Goal: Find specific page/section: Find specific page/section

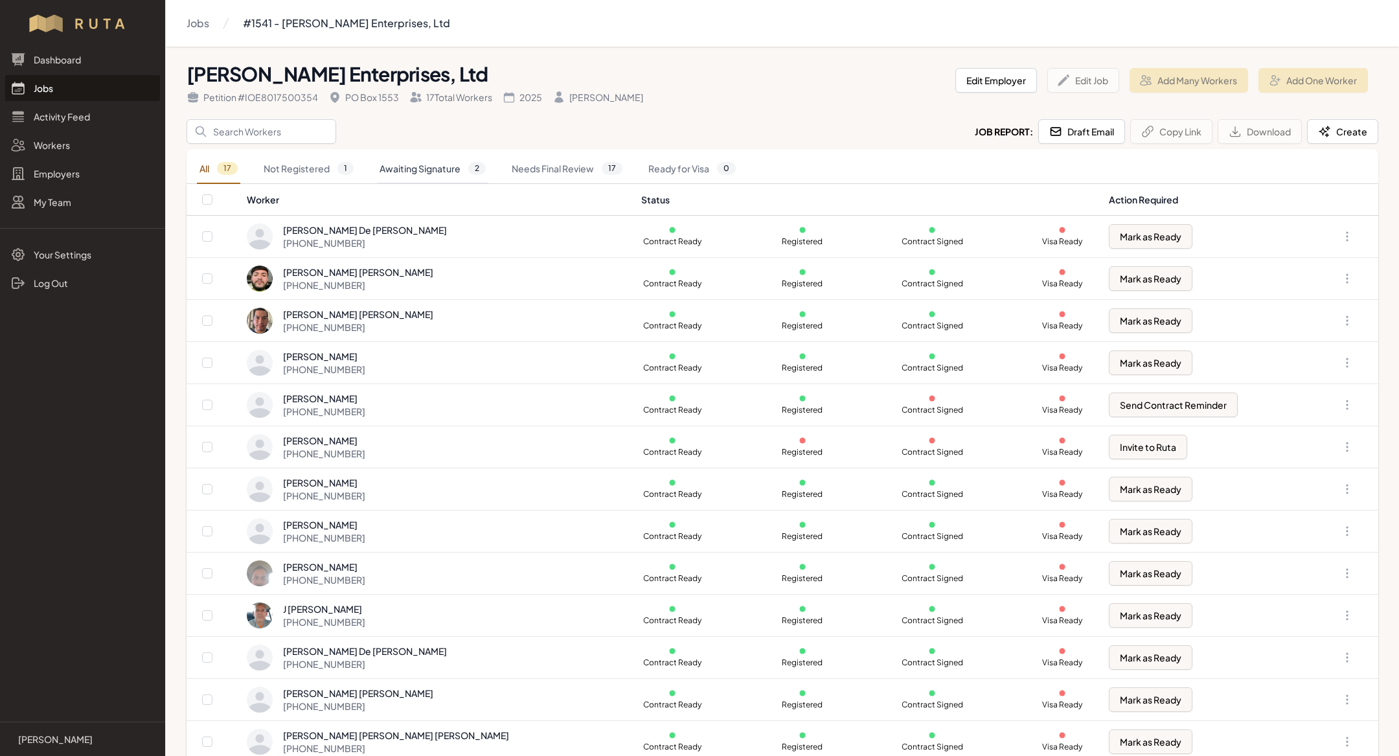
click at [441, 169] on link "Awaiting Signature 2" at bounding box center [432, 169] width 111 height 30
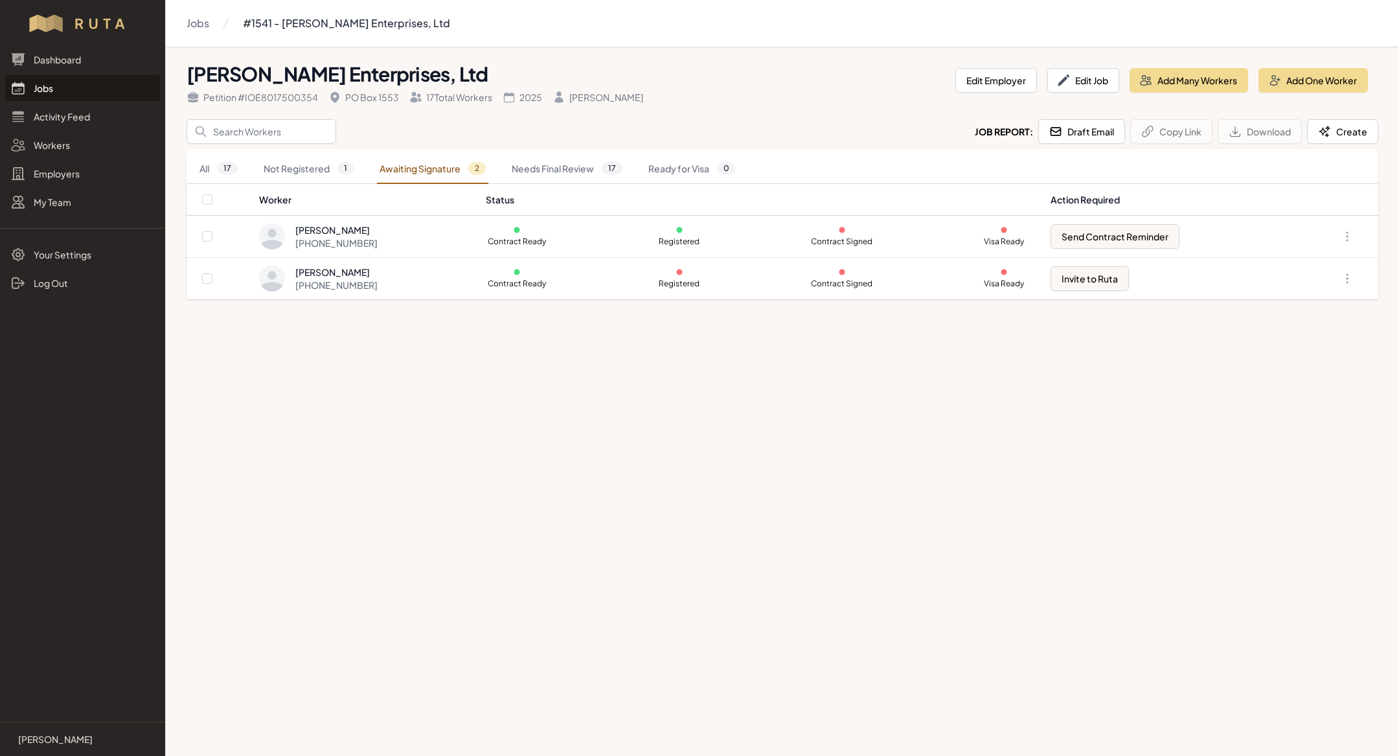
click at [66, 92] on link "Jobs" at bounding box center [82, 88] width 155 height 26
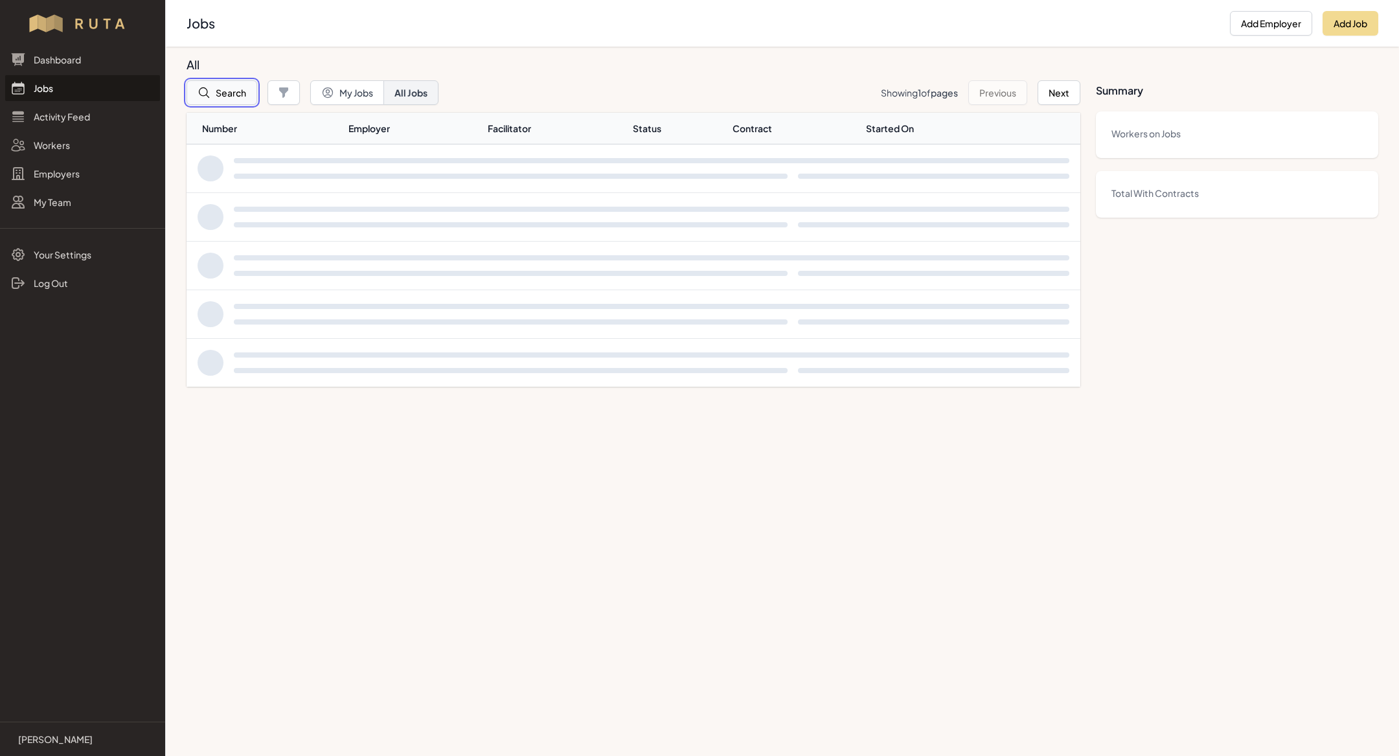
click at [234, 90] on button "Search" at bounding box center [221, 92] width 71 height 25
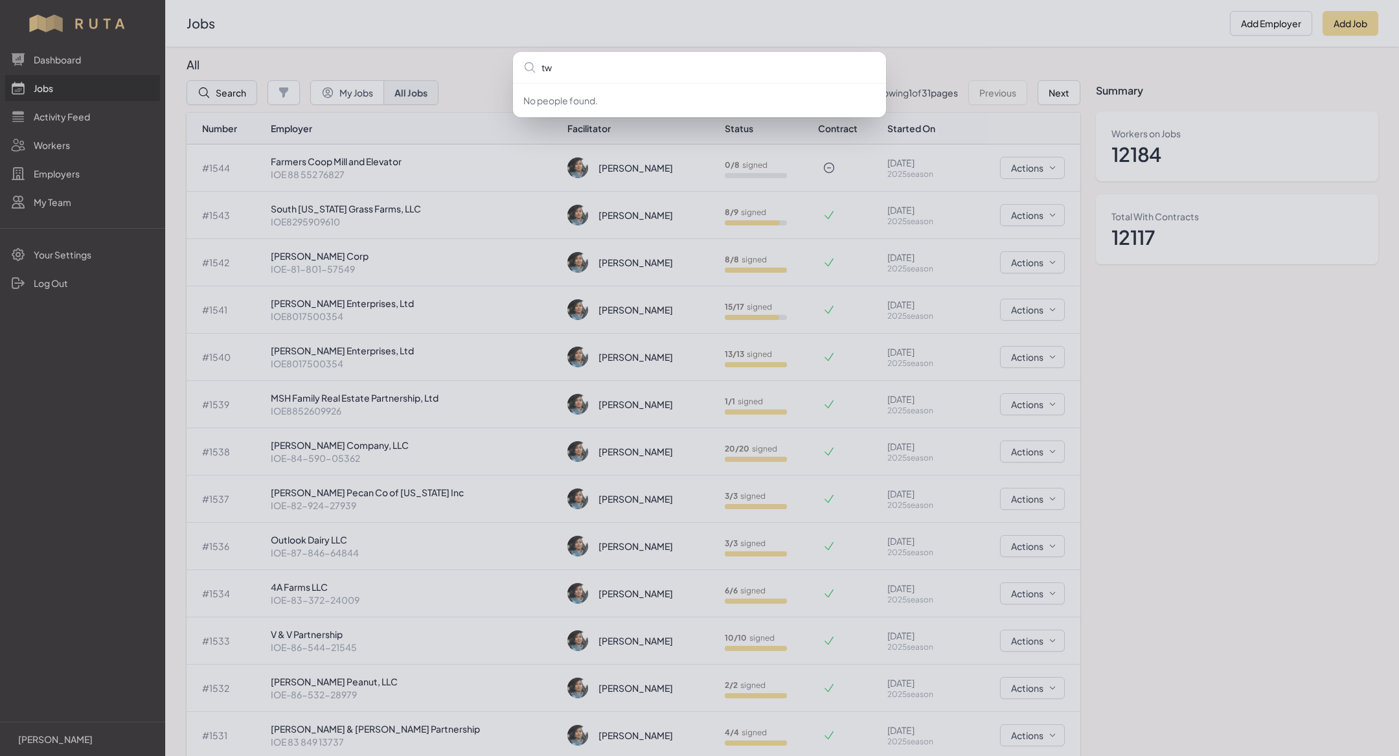
type input "two"
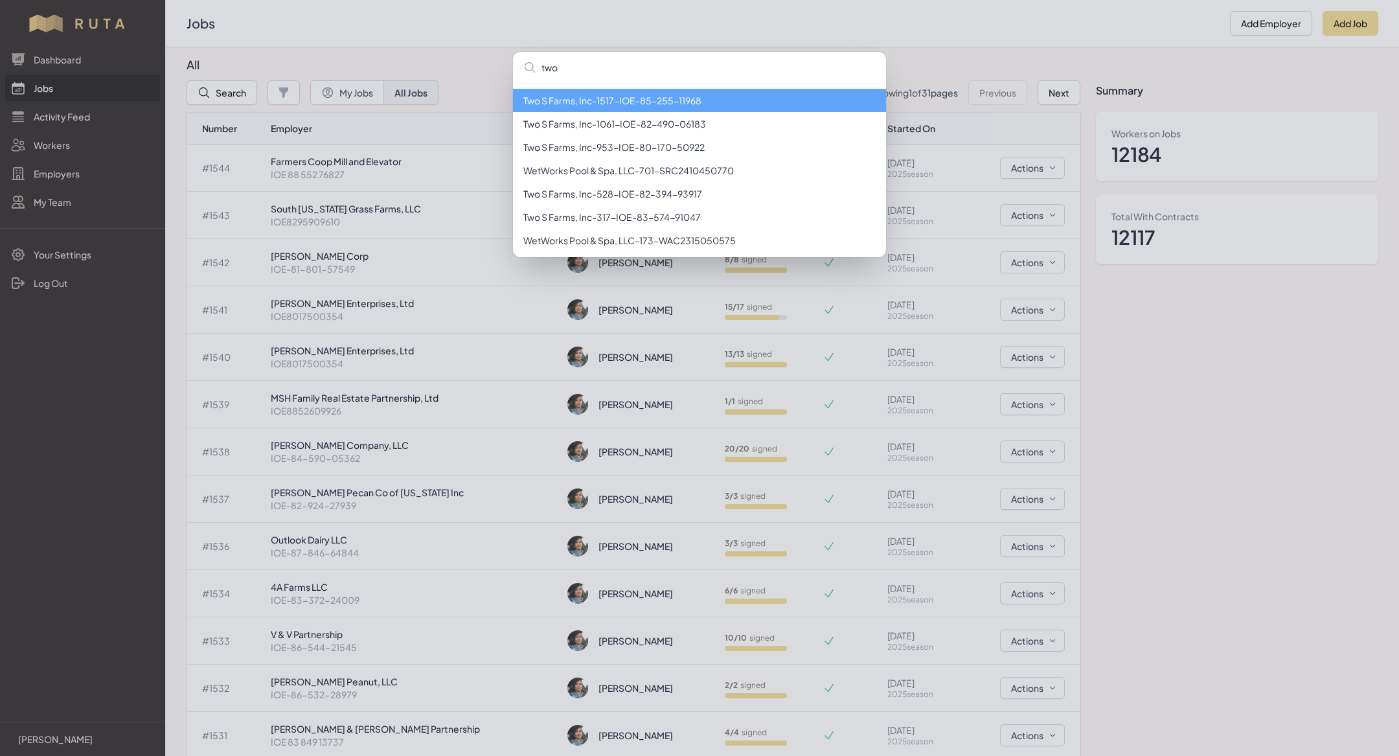
click at [598, 104] on li "Two S Farms, Inc - 1517 - IOE-85-255-11968" at bounding box center [699, 100] width 373 height 23
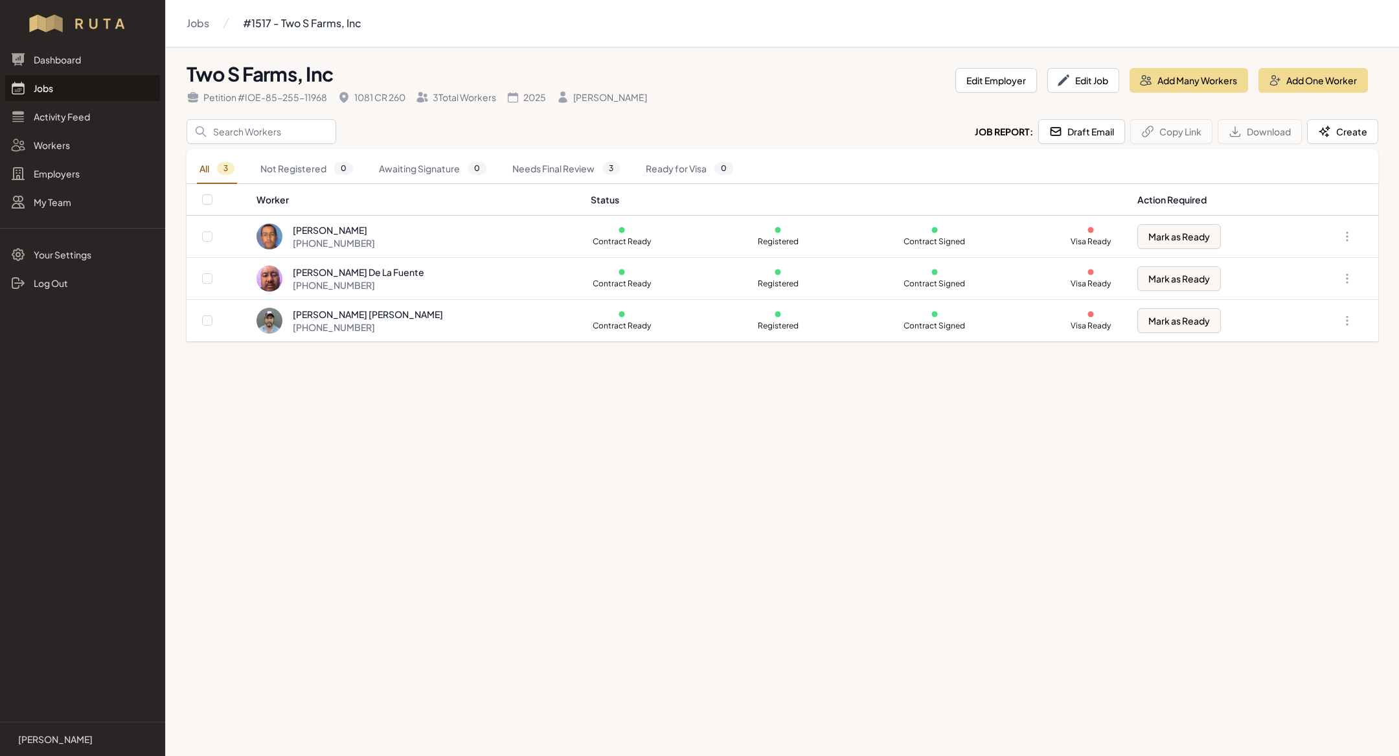
click at [43, 98] on link "Jobs" at bounding box center [82, 88] width 155 height 26
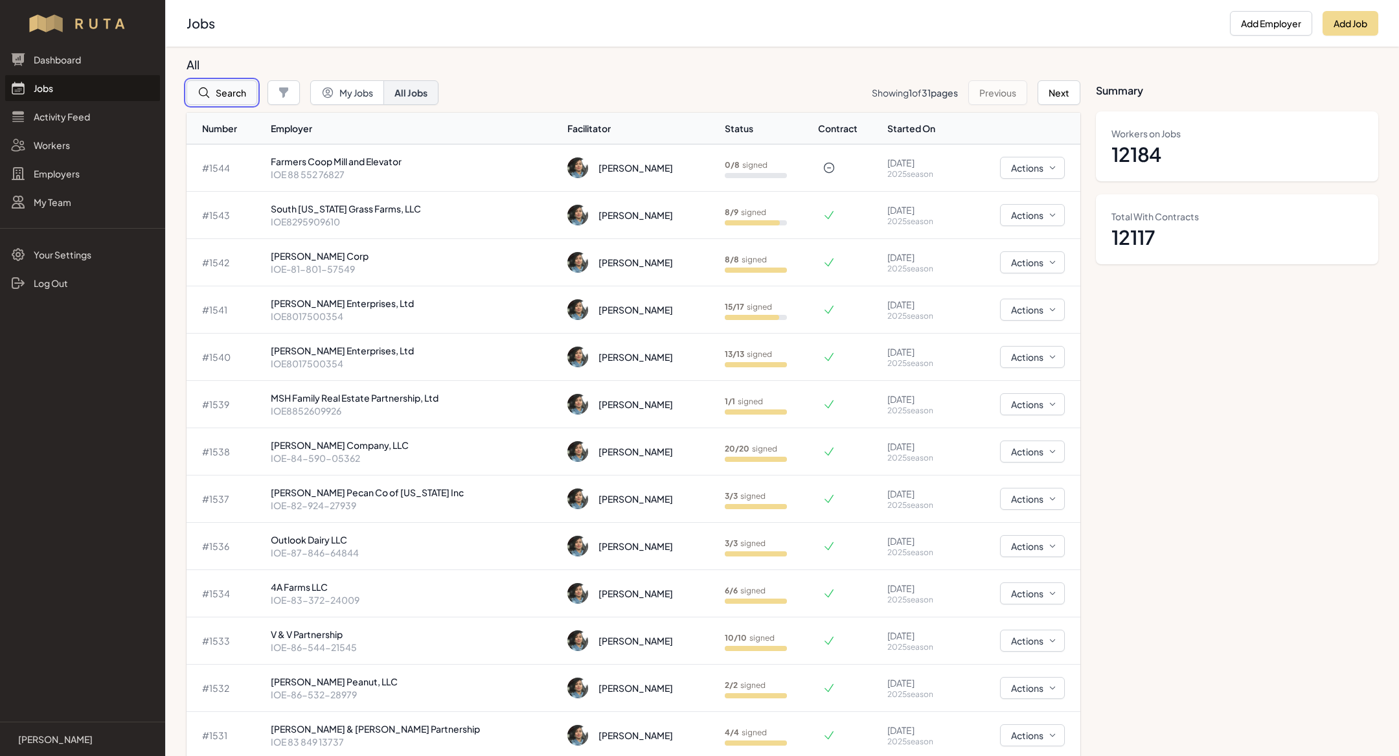
click at [234, 89] on button "Search" at bounding box center [221, 92] width 71 height 25
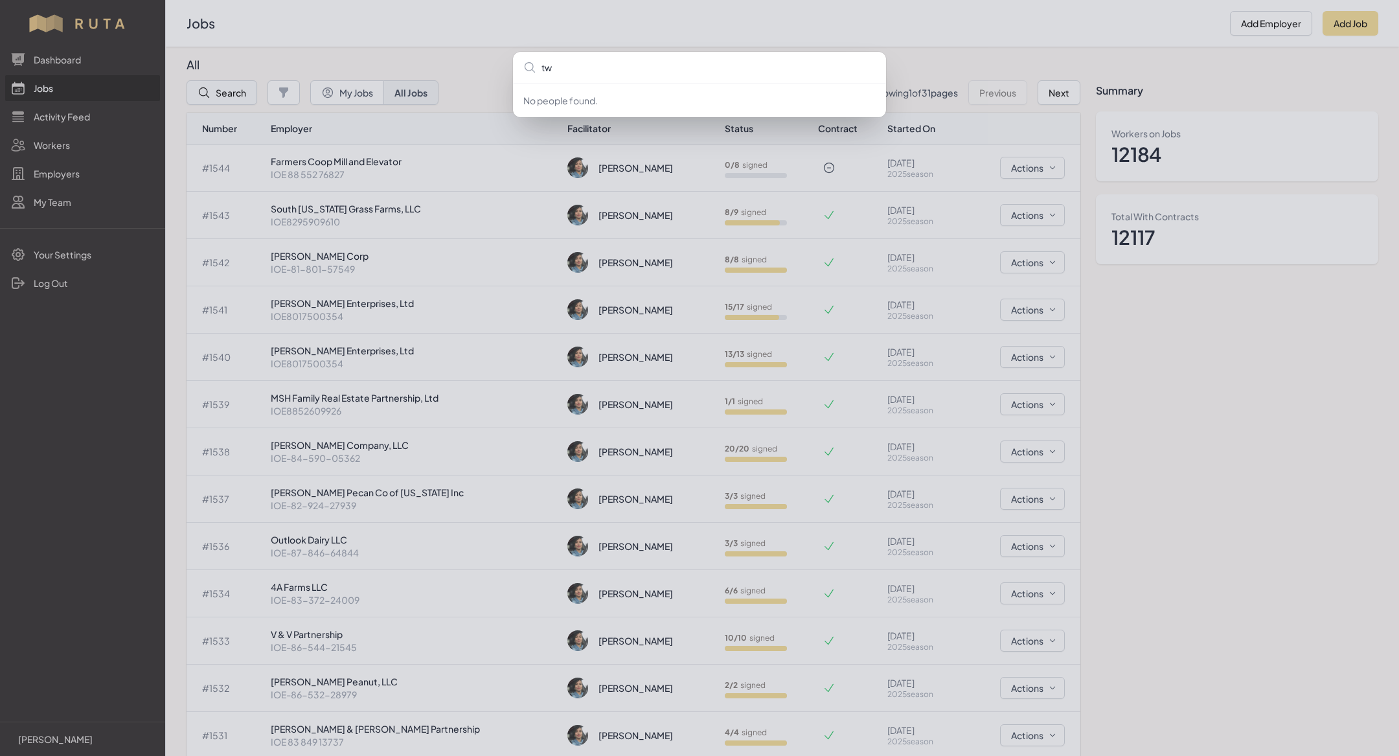
type input "two"
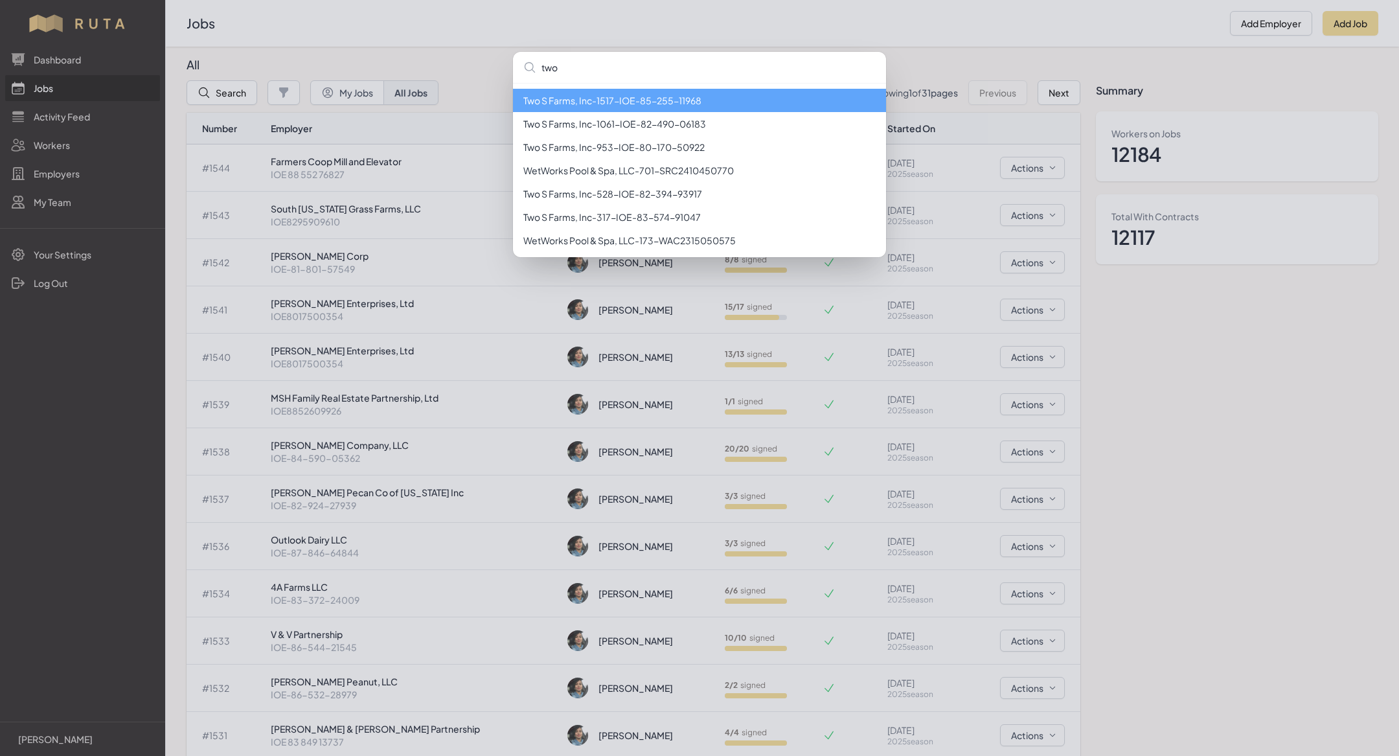
click at [599, 99] on li "Two S Farms, Inc - 1517 - IOE-85-255-11968" at bounding box center [699, 100] width 373 height 23
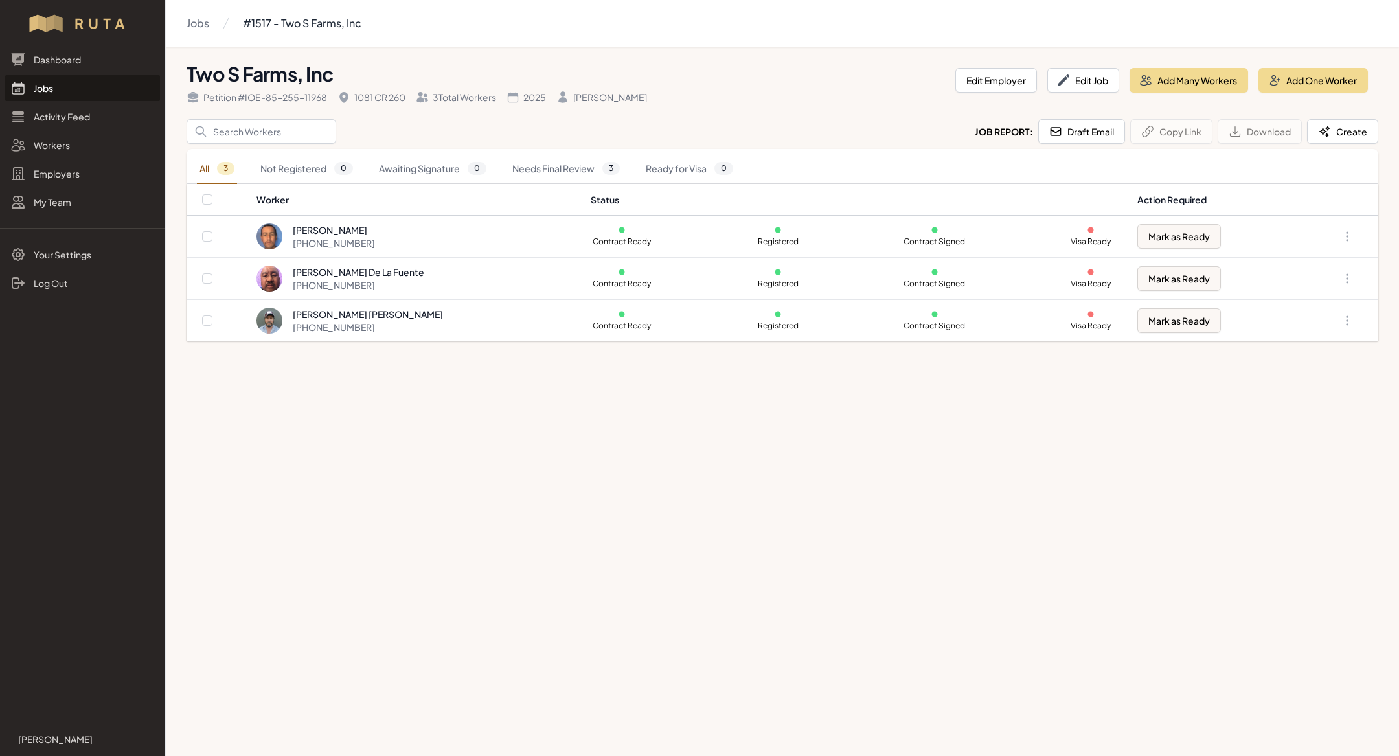
click at [76, 90] on link "Jobs" at bounding box center [82, 88] width 155 height 26
